Goal: Information Seeking & Learning: Check status

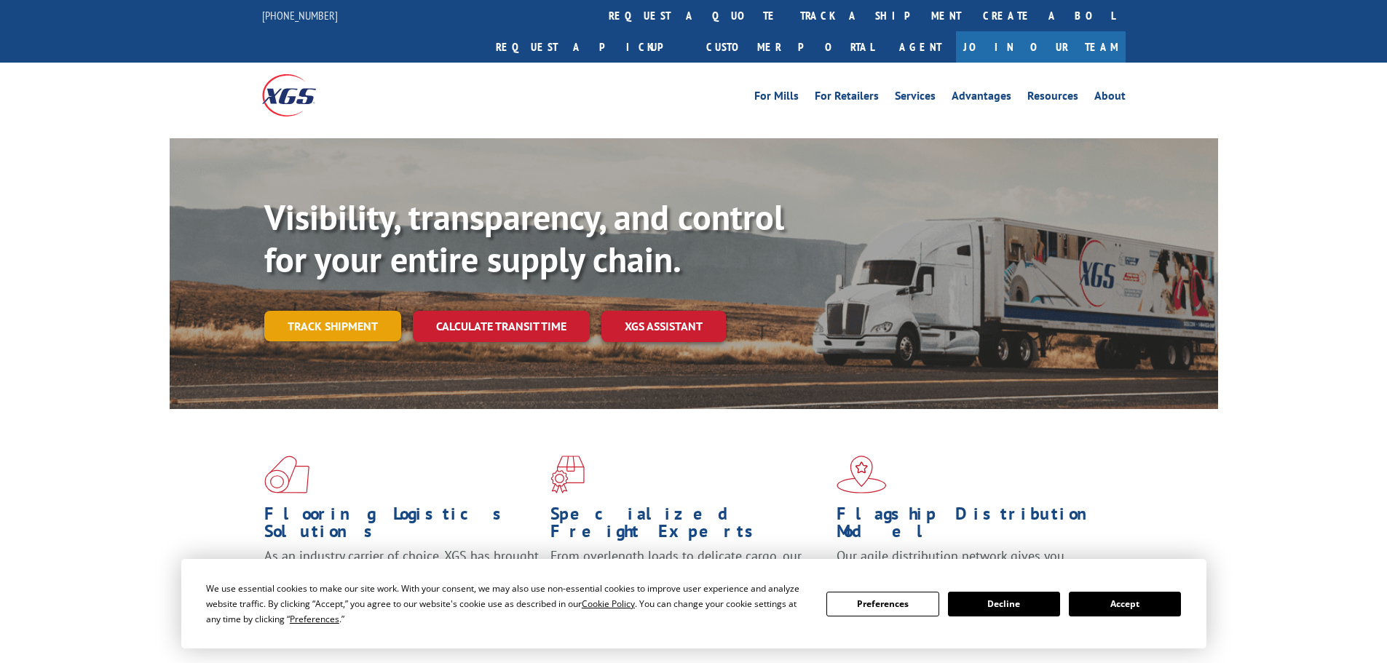
click at [328, 311] on link "Track shipment" at bounding box center [332, 326] width 137 height 31
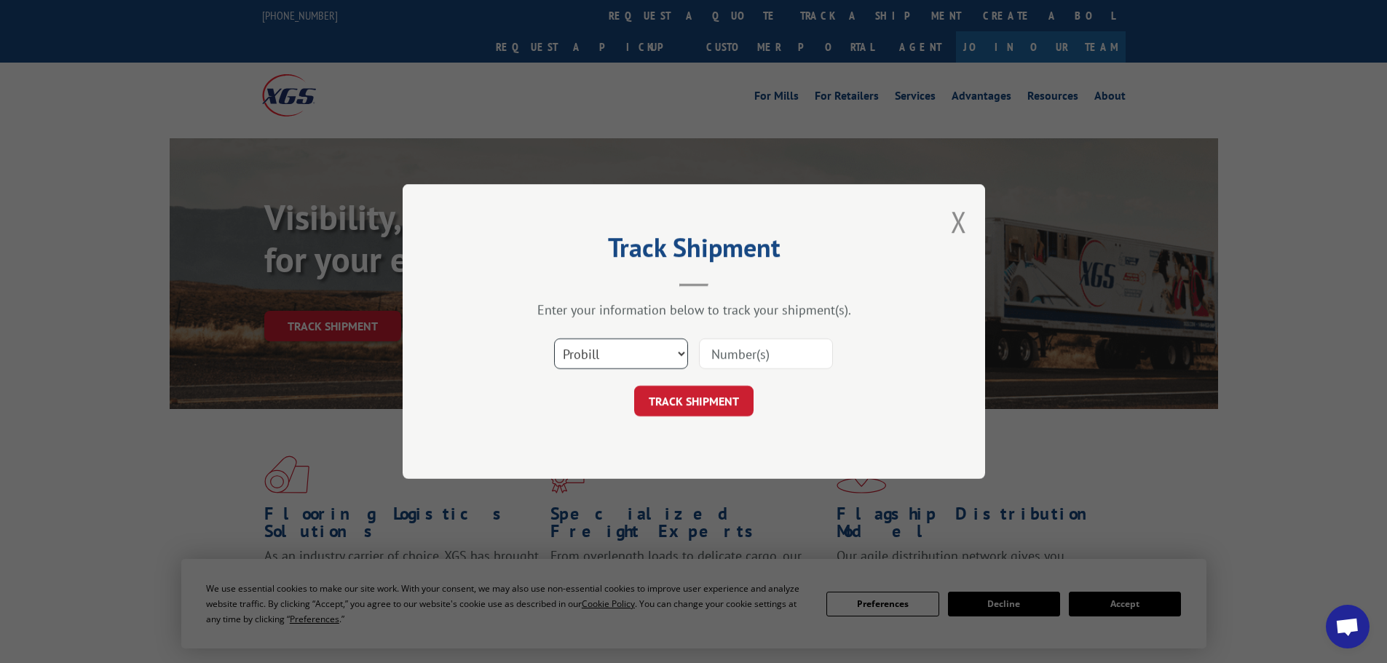
click at [604, 355] on select "Select category... Probill BOL PO" at bounding box center [621, 354] width 134 height 31
select select "bol"
click at [554, 339] on select "Select category... Probill BOL PO" at bounding box center [621, 354] width 134 height 31
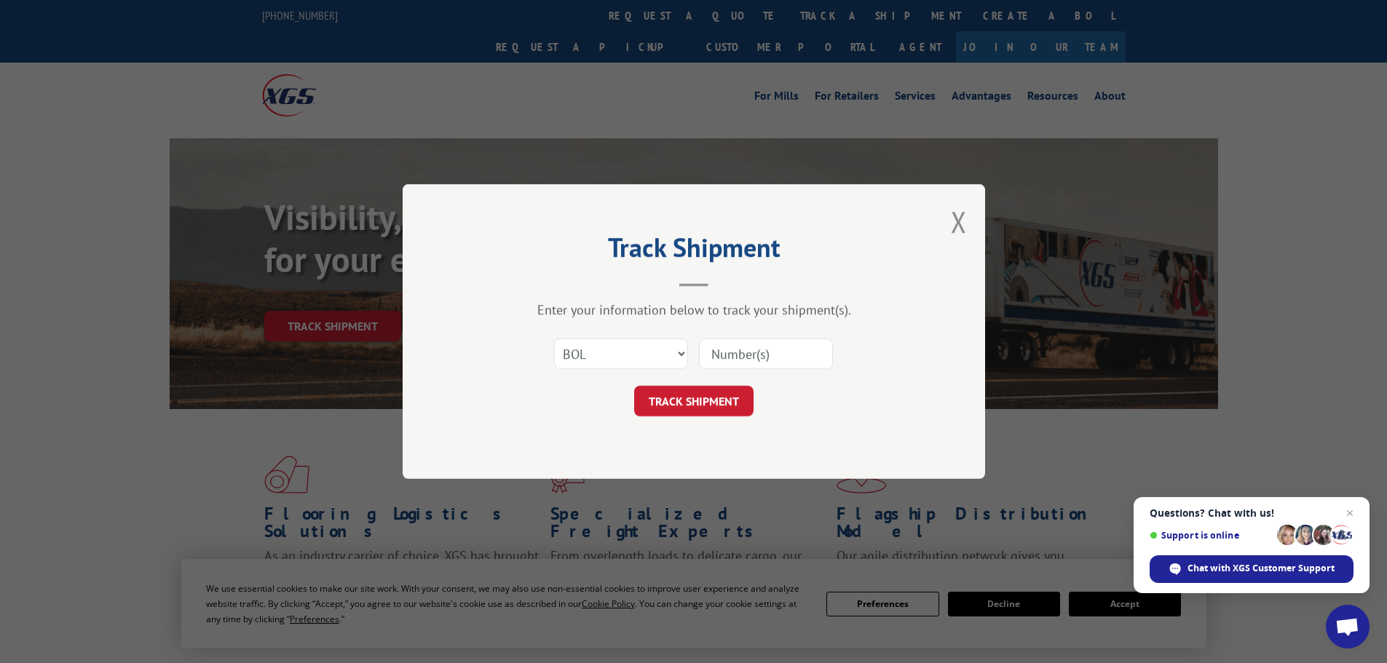
click at [730, 358] on input at bounding box center [766, 354] width 134 height 31
paste input "7083975"
type input "7083975"
click at [695, 390] on button "TRACK SHIPMENT" at bounding box center [693, 401] width 119 height 31
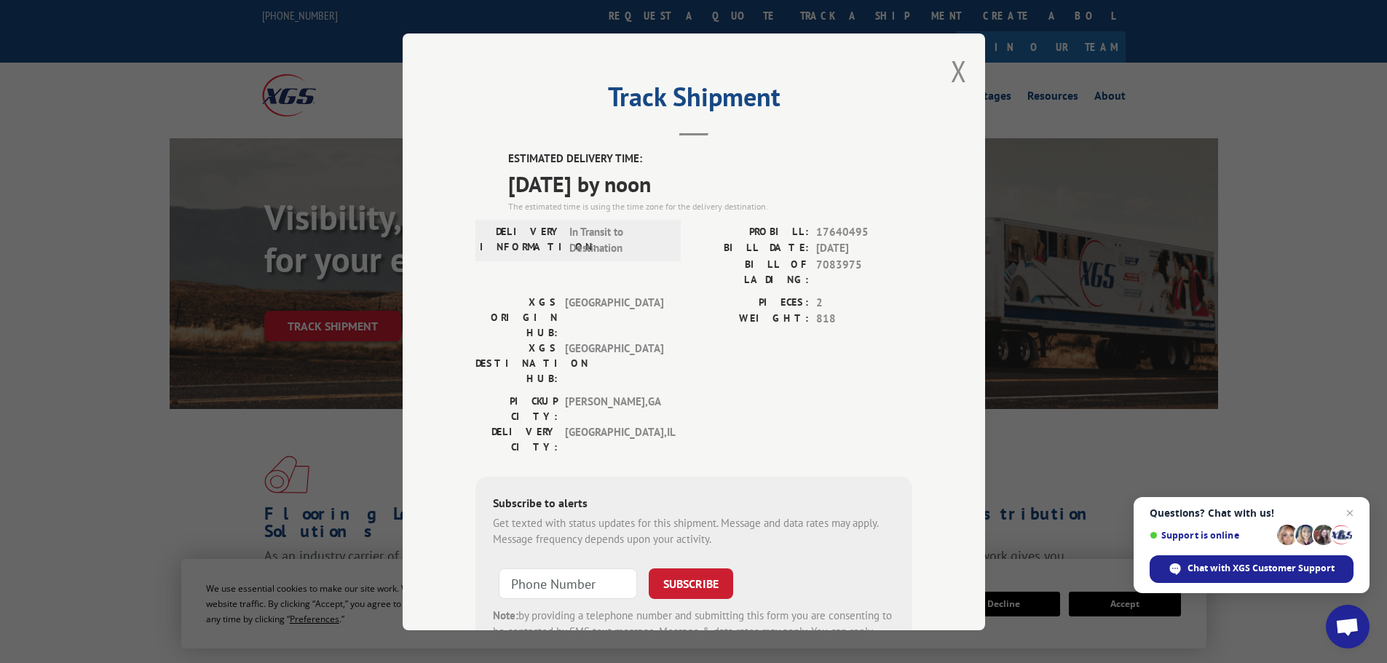
drag, startPoint x: 502, startPoint y: 154, endPoint x: 725, endPoint y: 179, distance: 225.0
click at [725, 179] on div "ESTIMATED DELIVERY TIME: [DATE] by noon The estimated time is using the time zo…" at bounding box center [693, 413] width 437 height 524
copy div "ESTIMATED DELIVERY TIME: [DATE] by noon"
click at [952, 67] on button "Close modal" at bounding box center [959, 71] width 16 height 39
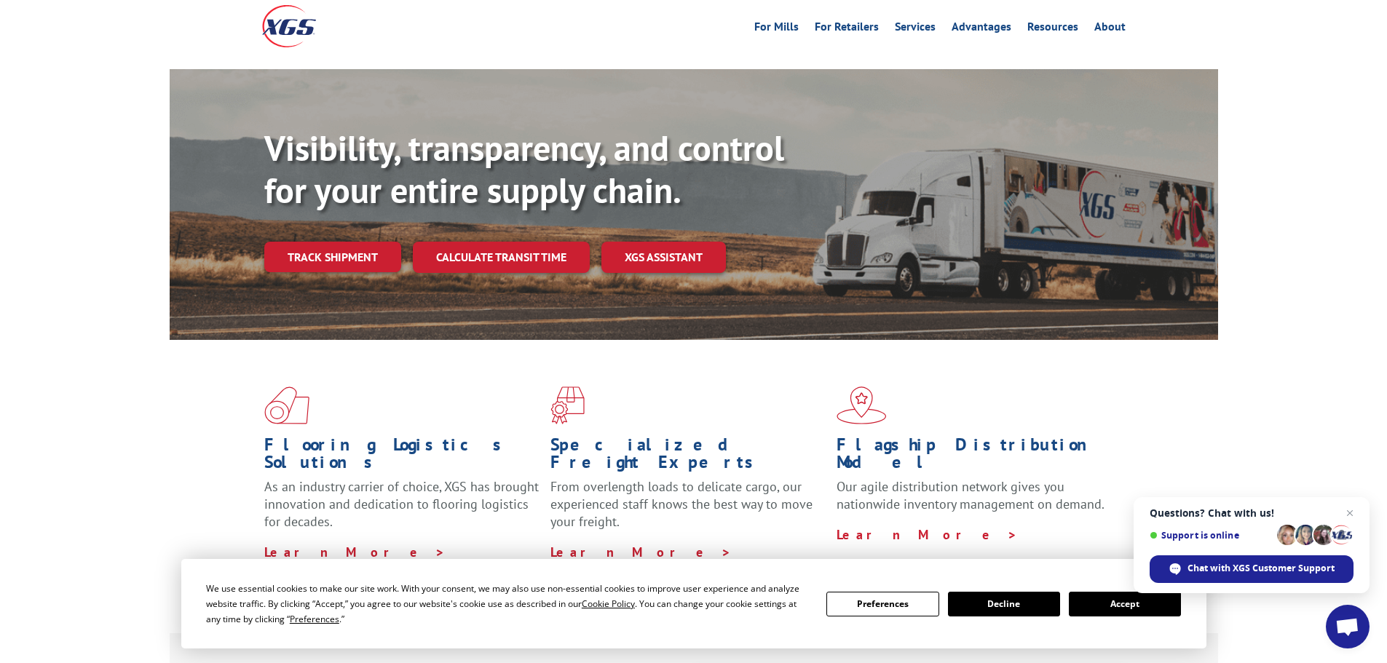
scroll to position [146, 0]
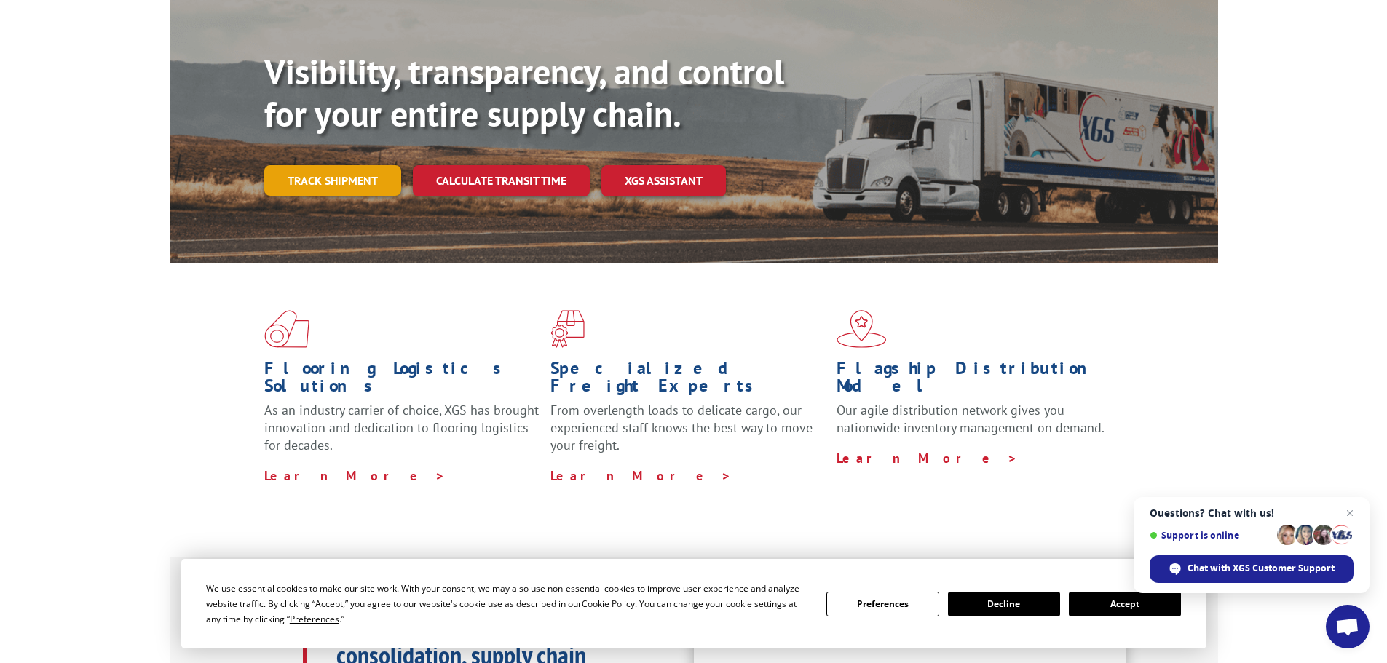
click at [336, 165] on link "Track shipment" at bounding box center [332, 180] width 137 height 31
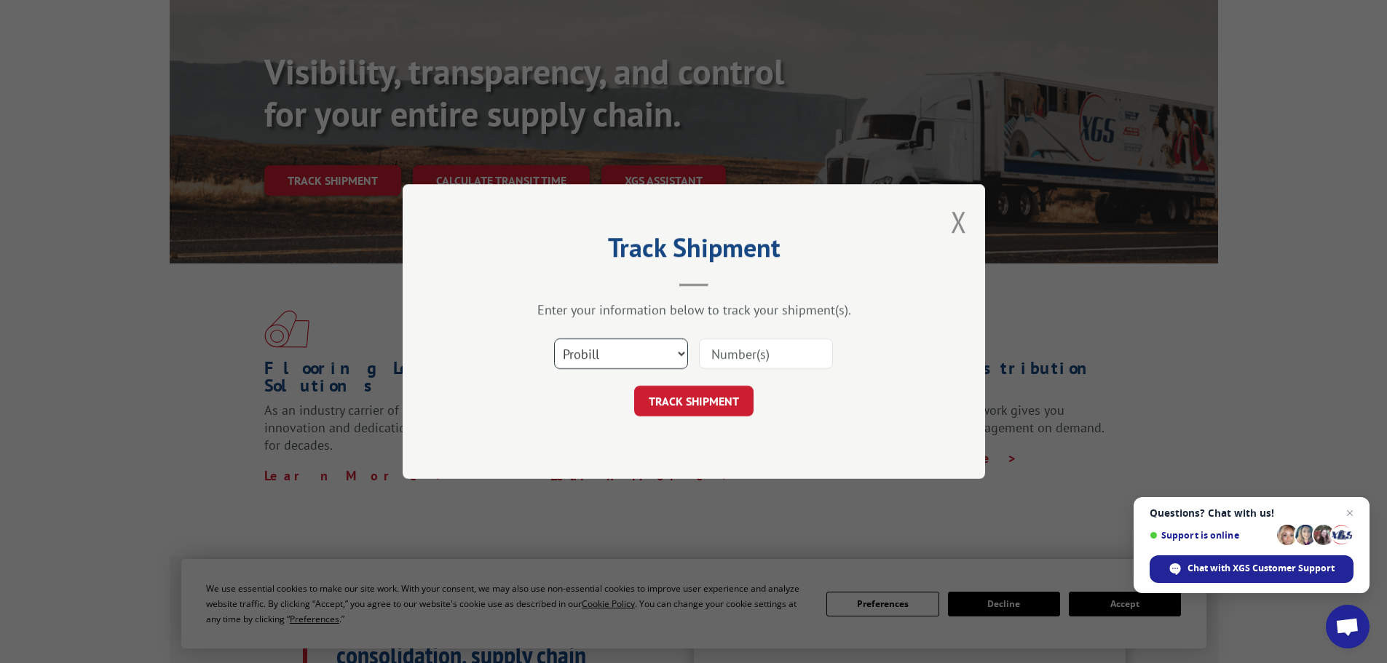
click at [612, 350] on select "Select category... Probill BOL PO" at bounding box center [621, 354] width 134 height 31
select select "bol"
click at [554, 339] on select "Select category... Probill BOL PO" at bounding box center [621, 354] width 134 height 31
click at [744, 353] on input at bounding box center [766, 354] width 134 height 31
paste input "7083365"
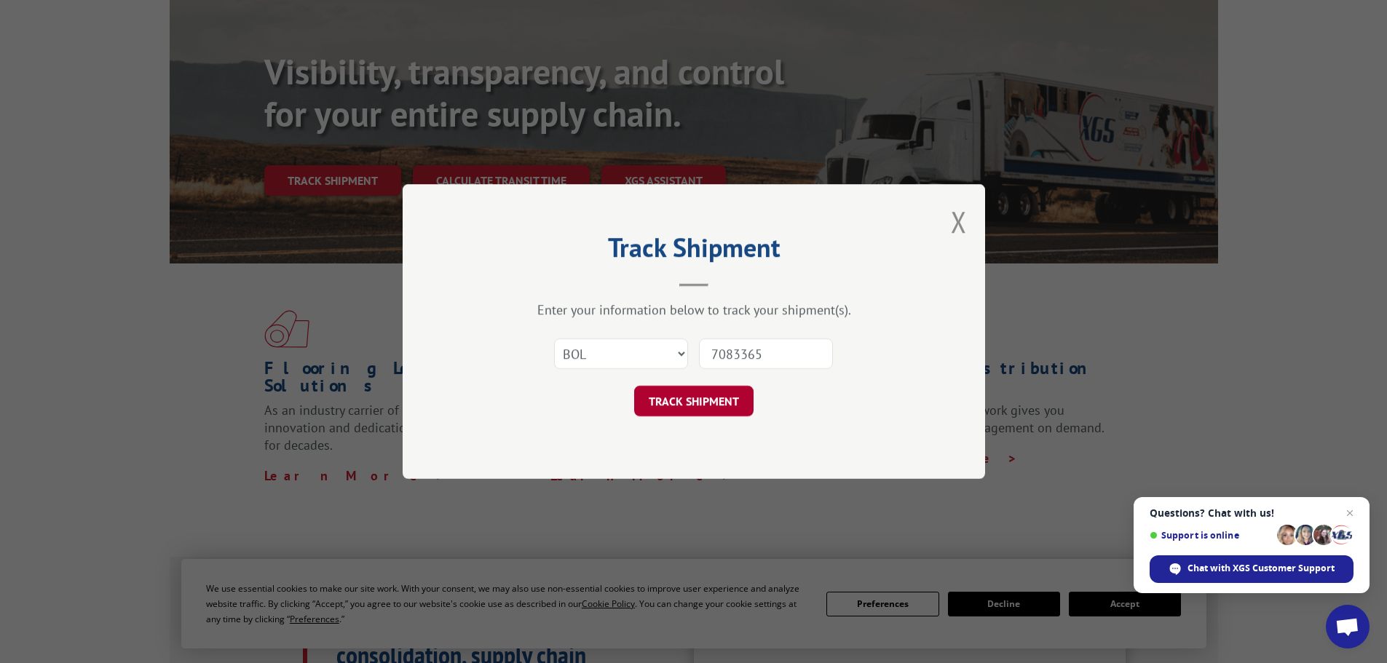
type input "7083365"
click at [711, 398] on button "TRACK SHIPMENT" at bounding box center [693, 401] width 119 height 31
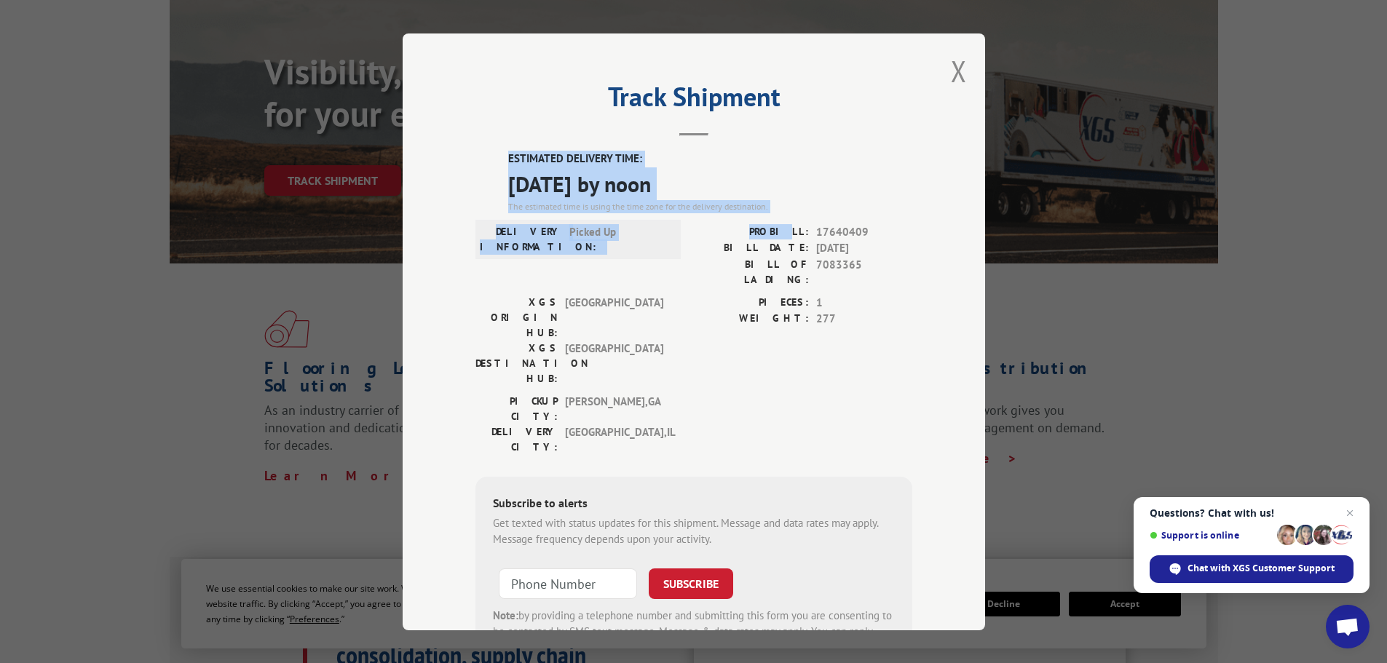
drag, startPoint x: 502, startPoint y: 159, endPoint x: 792, endPoint y: 212, distance: 295.4
click at [793, 216] on div "ESTIMATED DELIVERY TIME: [DATE] by noon The estimated time is using the time zo…" at bounding box center [693, 413] width 437 height 524
click at [742, 184] on span "[DATE] by noon" at bounding box center [710, 183] width 404 height 33
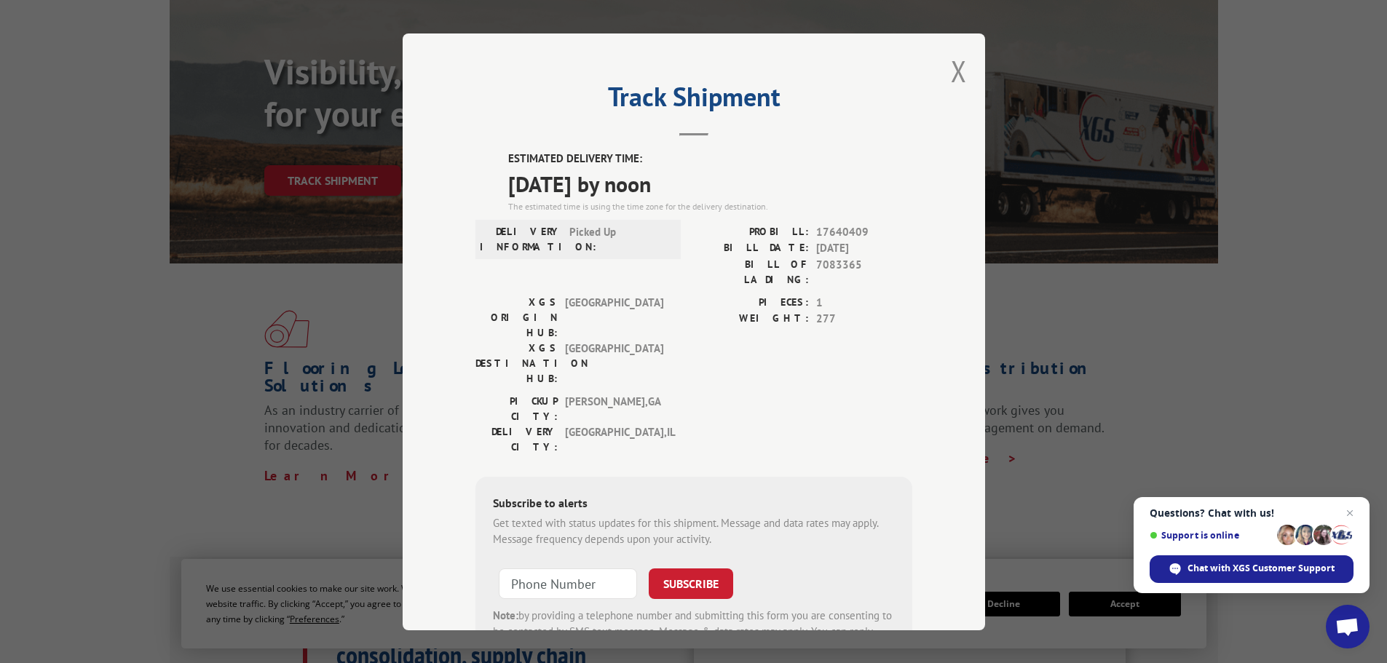
drag, startPoint x: 505, startPoint y: 157, endPoint x: 722, endPoint y: 175, distance: 217.8
click at [722, 175] on div "ESTIMATED DELIVERY TIME: [DATE] by noon The estimated time is using the time zo…" at bounding box center [710, 182] width 404 height 63
copy div "ESTIMATED DELIVERY TIME: [DATE] by noon"
